Goal: Transaction & Acquisition: Subscribe to service/newsletter

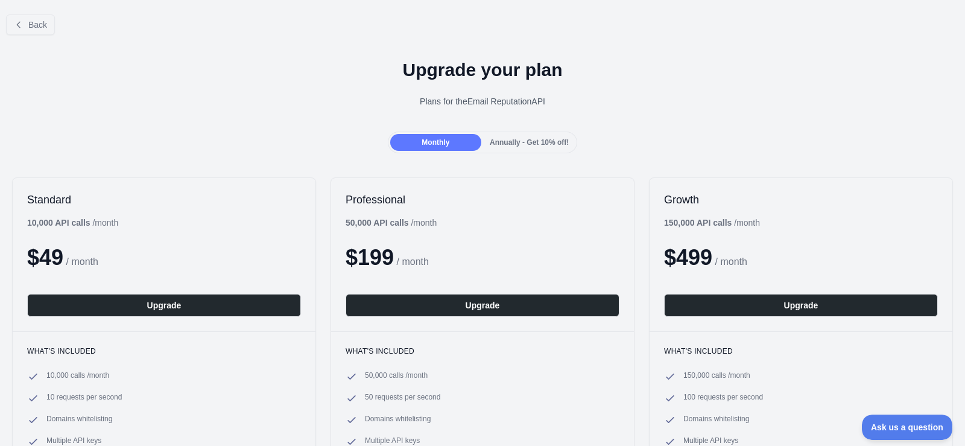
click at [523, 143] on span "Annually - Get 10% off!" at bounding box center [529, 142] width 79 height 8
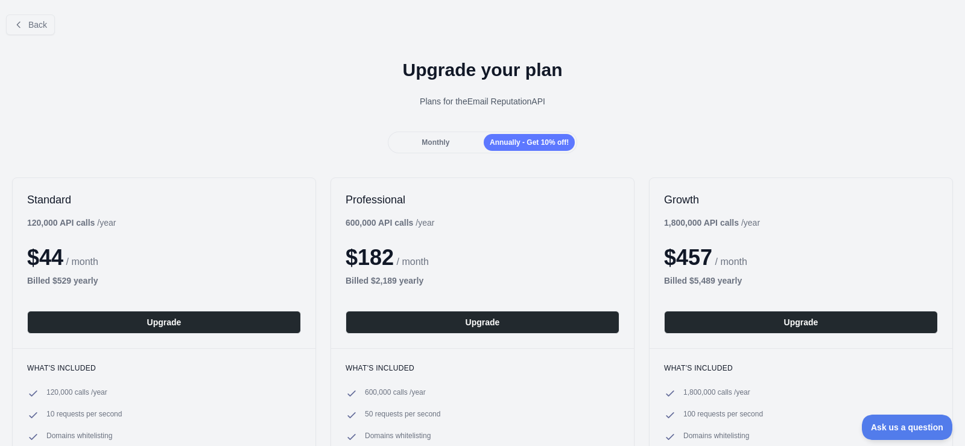
click at [444, 141] on span "Monthly" at bounding box center [435, 142] width 28 height 8
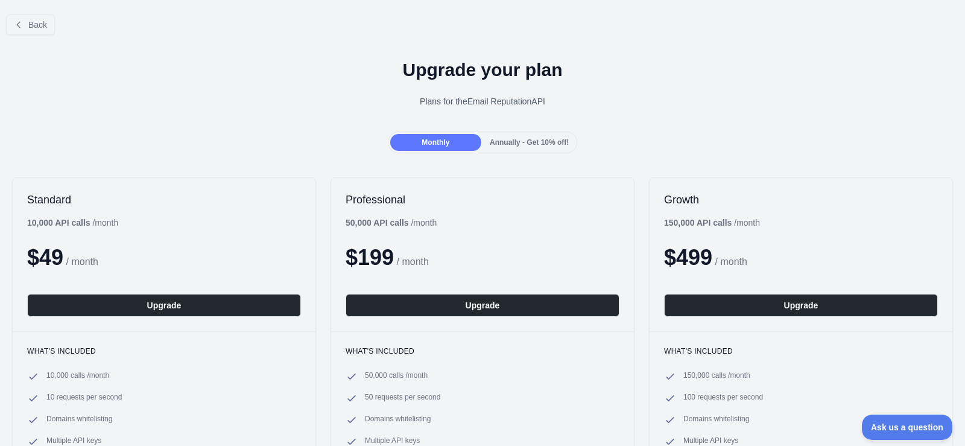
click at [510, 144] on span "Annually - Get 10% off!" at bounding box center [529, 142] width 79 height 8
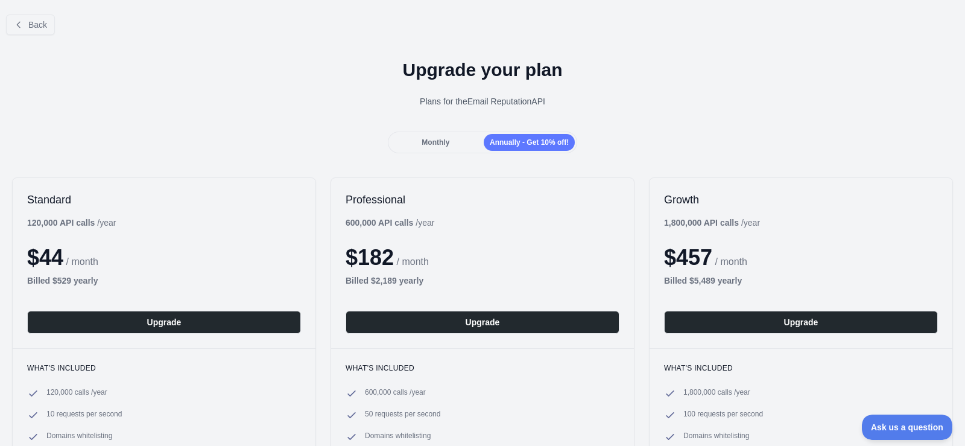
click at [458, 148] on div "Monthly" at bounding box center [435, 142] width 91 height 17
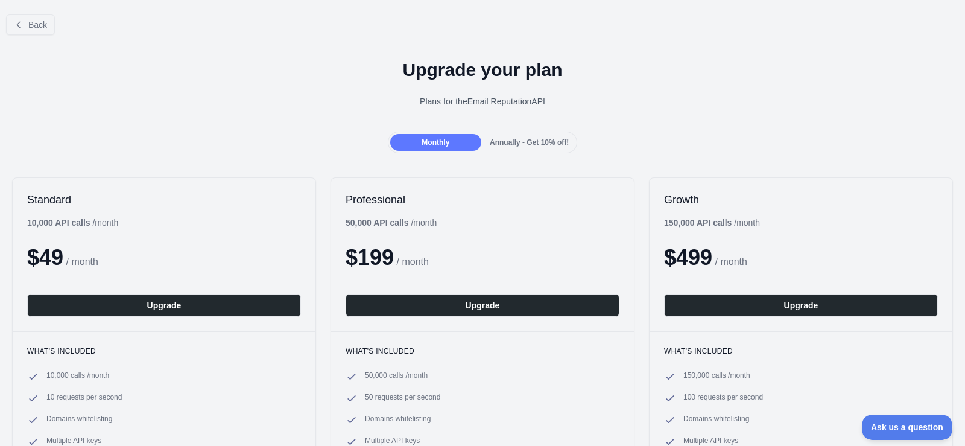
click at [509, 147] on span "Annually - Get 10% off!" at bounding box center [529, 142] width 79 height 8
